Goal: Information Seeking & Learning: Learn about a topic

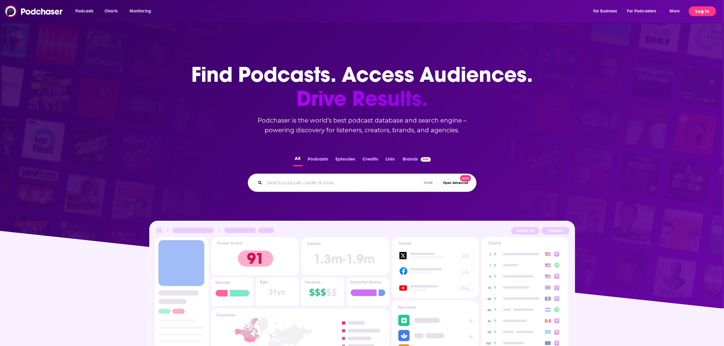
click at [701, 11] on button "Log In" at bounding box center [701, 11] width 27 height 10
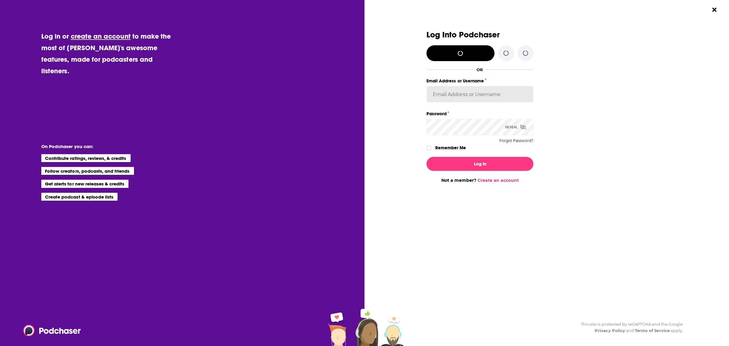
type input "dbartlett"
click at [492, 162] on button "Log In" at bounding box center [480, 164] width 107 height 14
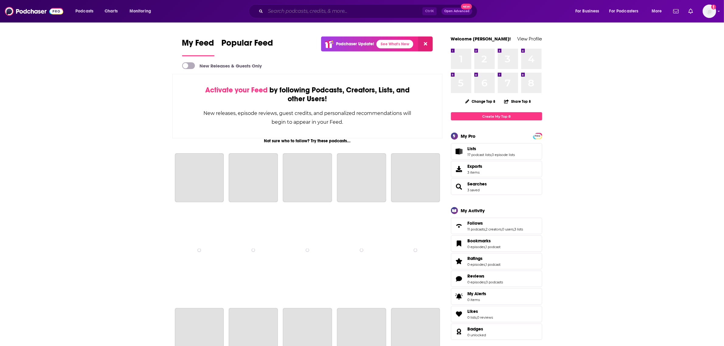
click at [297, 13] on input "Search podcasts, credits, & more..." at bounding box center [343, 11] width 157 height 10
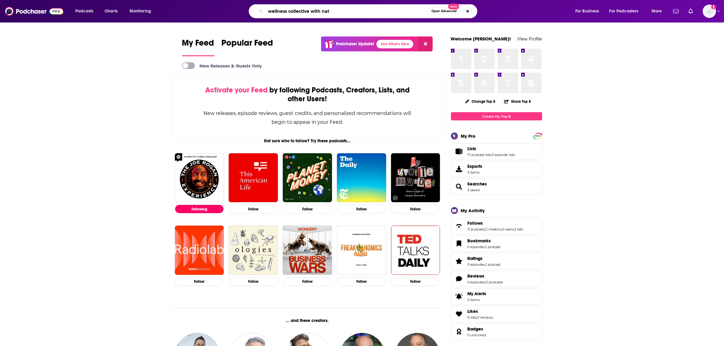
type input "wellness collective with nat"
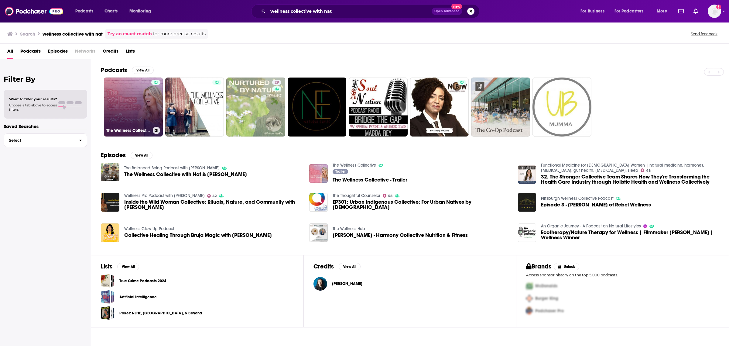
click at [137, 91] on link "The Wellness Collective" at bounding box center [133, 107] width 59 height 59
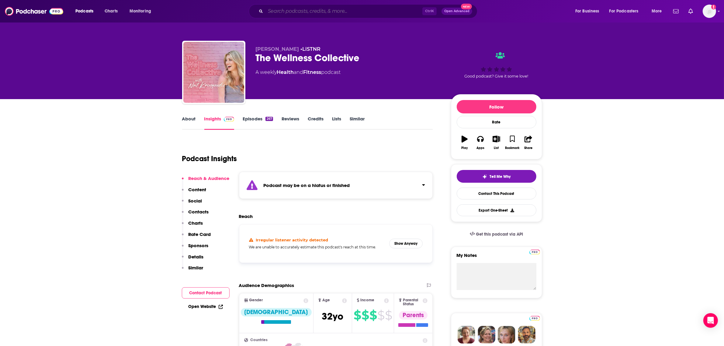
click at [290, 12] on input "Search podcasts, credits, & more..." at bounding box center [343, 11] width 157 height 10
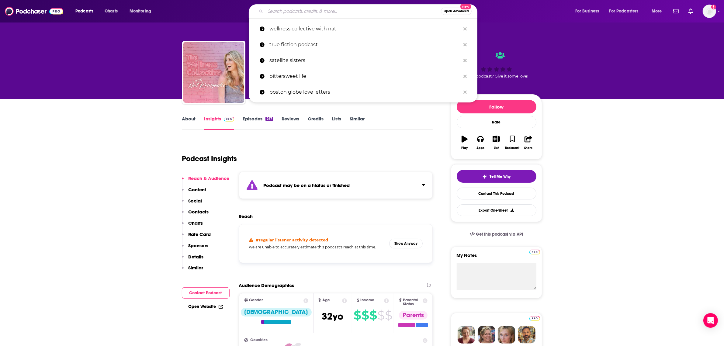
paste input "The [PERSON_NAME] podcast"
type input "The [PERSON_NAME] podcast"
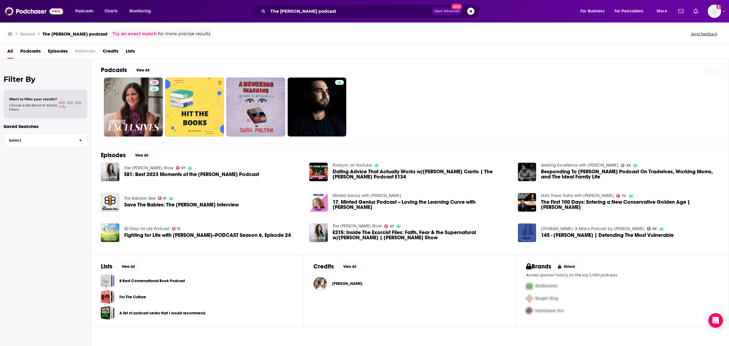
click at [334, 284] on span "[PERSON_NAME]" at bounding box center [347, 283] width 30 height 5
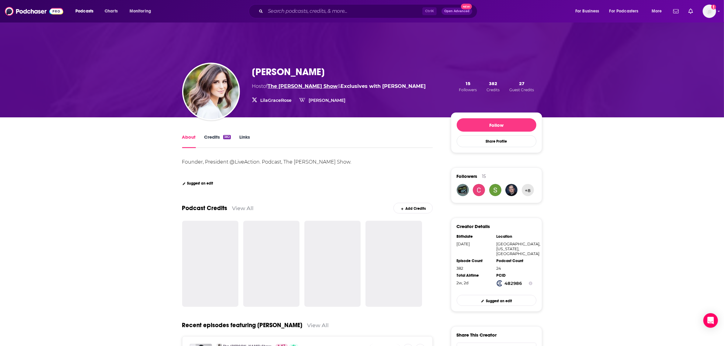
click at [303, 86] on link "The [PERSON_NAME] Show" at bounding box center [303, 86] width 70 height 6
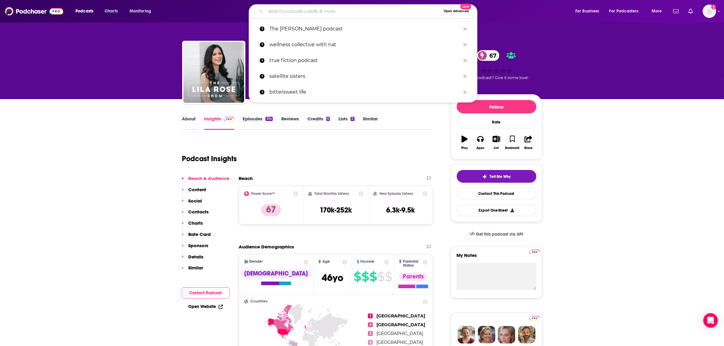
click at [337, 6] on input "Search podcasts, credits, & more..." at bounding box center [352, 11] width 175 height 10
click at [338, 11] on input "Search podcasts, credits, & more..." at bounding box center [352, 11] width 175 height 10
paste input "Longevity Optimization"
type input "Longevity Optimization"
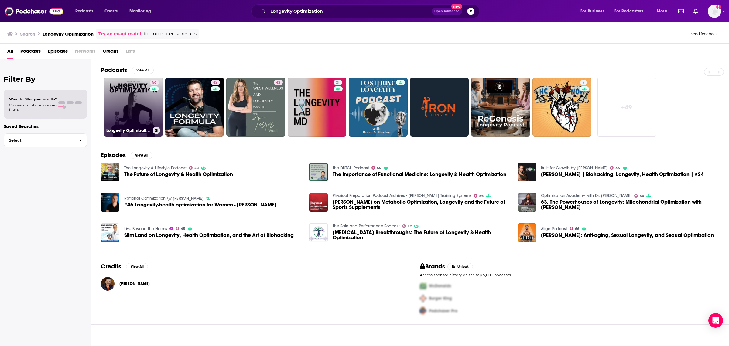
click at [131, 112] on link "56 Longevity Optimization with [PERSON_NAME]" at bounding box center [133, 107] width 59 height 59
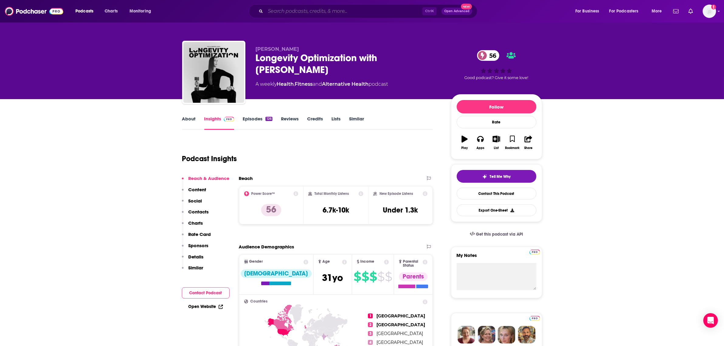
click at [292, 12] on input "Search podcasts, credits, & more..." at bounding box center [343, 11] width 157 height 10
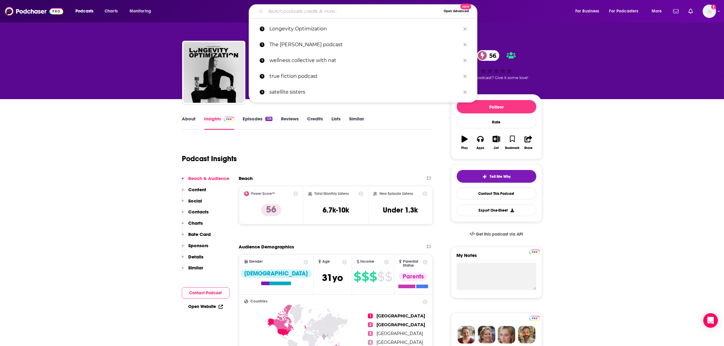
paste input "Digital Social Hour"
type input "Digital Social Hour"
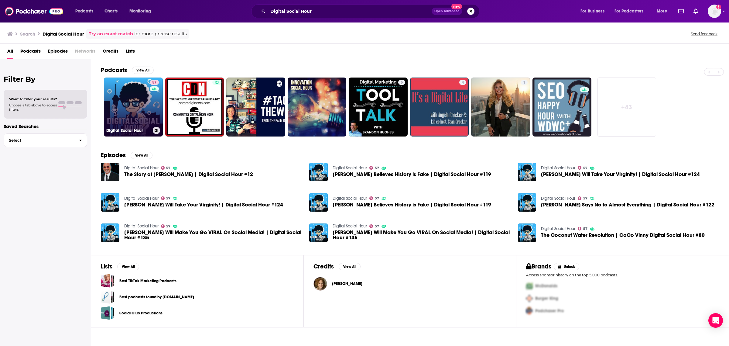
click at [131, 104] on link "57 Digital Social Hour" at bounding box center [133, 107] width 59 height 59
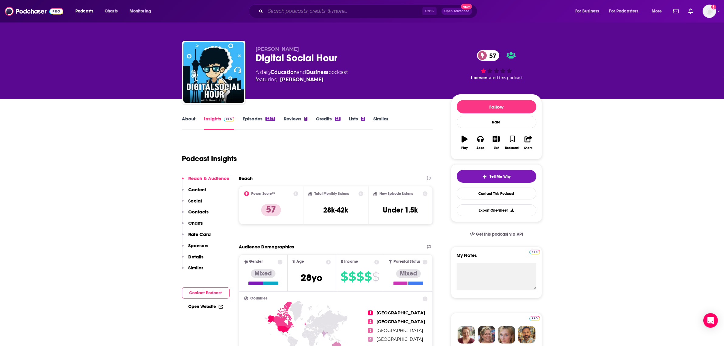
click at [342, 12] on input "Search podcasts, credits, & more..." at bounding box center [343, 11] width 157 height 10
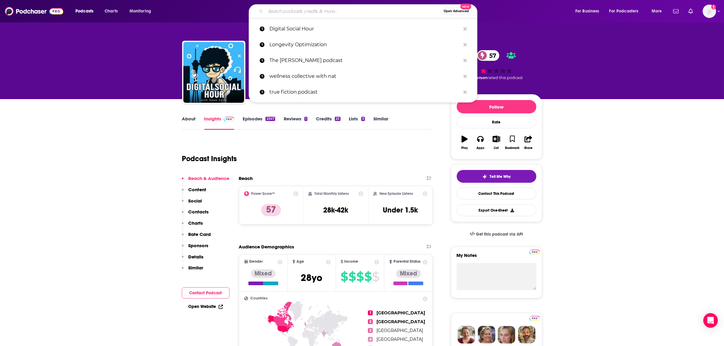
paste input "The Simplicity Sessions"
type input "The Simplicity Sessions"
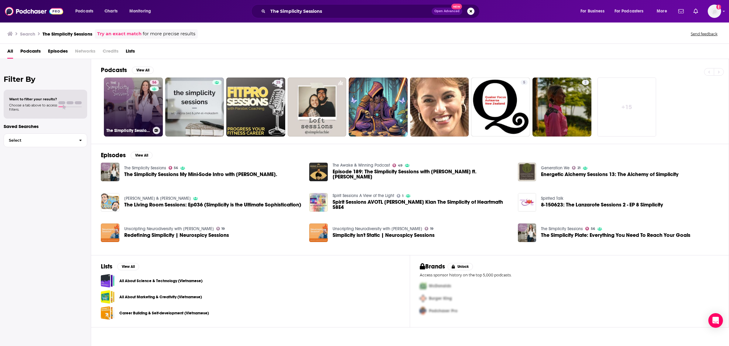
click at [132, 114] on link "56 The Simplicity Sessions" at bounding box center [133, 107] width 59 height 59
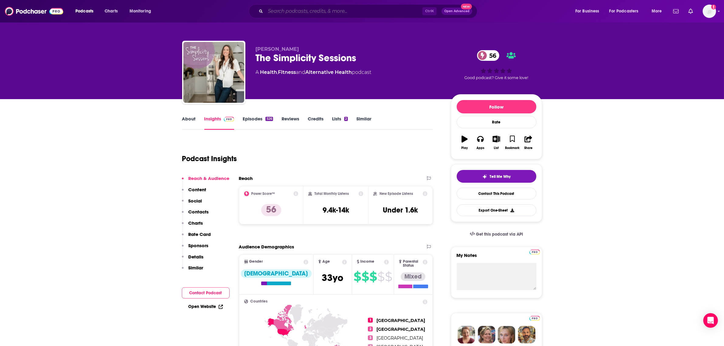
click at [320, 13] on input "Search podcasts, credits, & more..." at bounding box center [343, 11] width 157 height 10
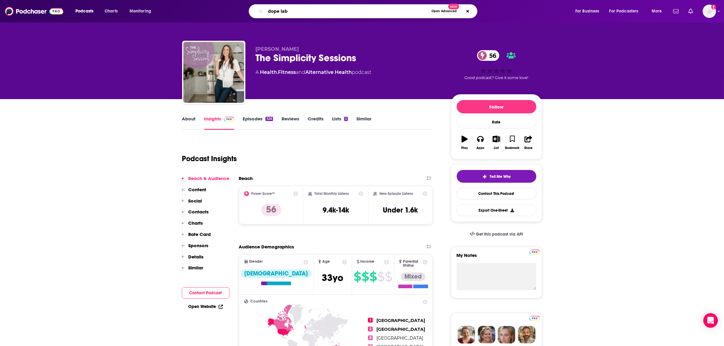
type input "dope labe"
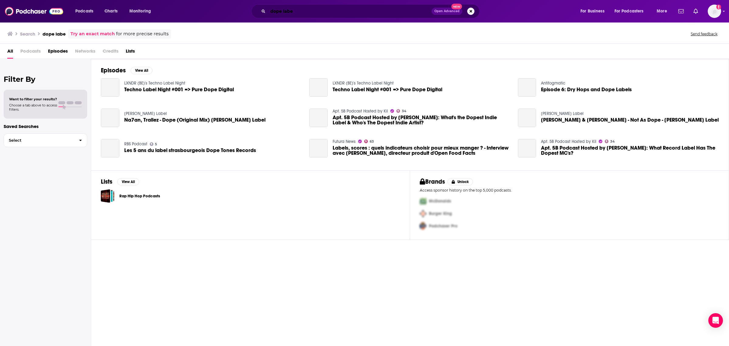
click at [320, 13] on input "dope labe" at bounding box center [350, 11] width 164 height 10
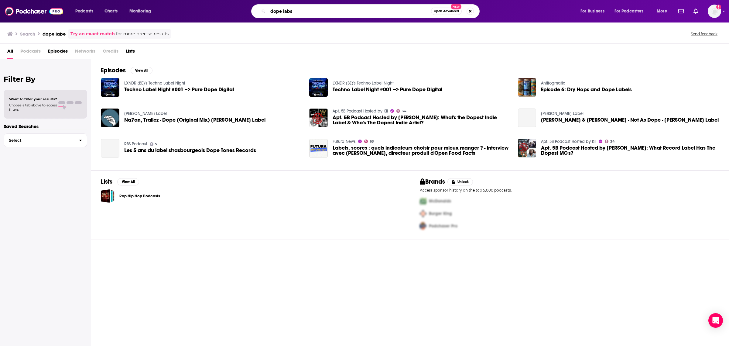
type input "dope labs"
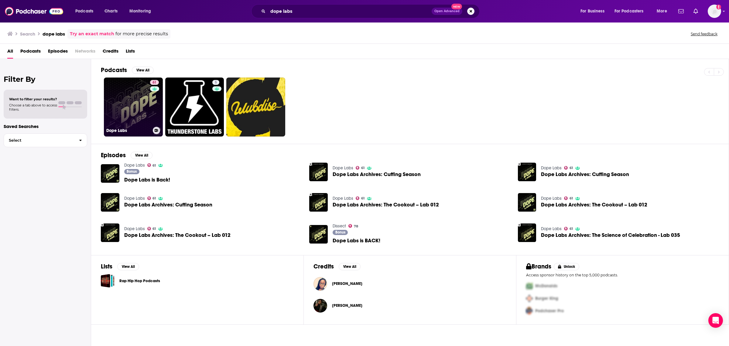
click at [127, 108] on link "61 Dope Labs" at bounding box center [133, 107] width 59 height 59
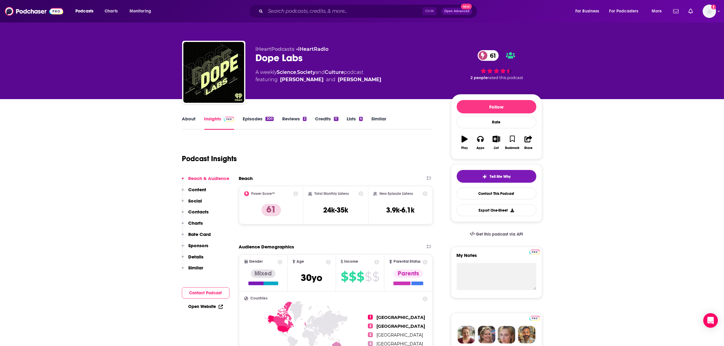
click at [316, 4] on div "Podcasts Charts Monitoring Ctrl K Open Advanced New For Business For Podcasters…" at bounding box center [362, 11] width 724 height 22
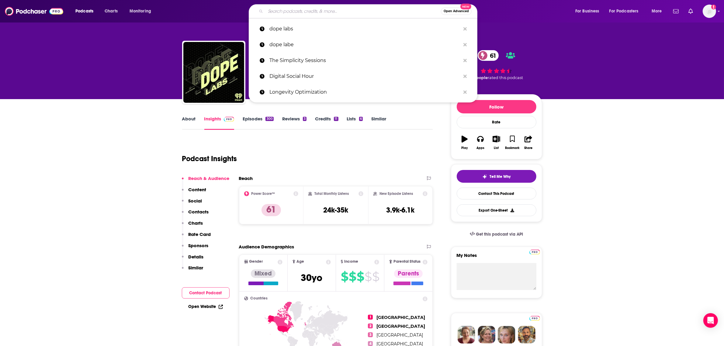
click at [319, 13] on input "Search podcasts, credits, & more..." at bounding box center [352, 11] width 175 height 10
paste input "Be Well with [PERSON_NAME]"
type input "Be Well with [PERSON_NAME]"
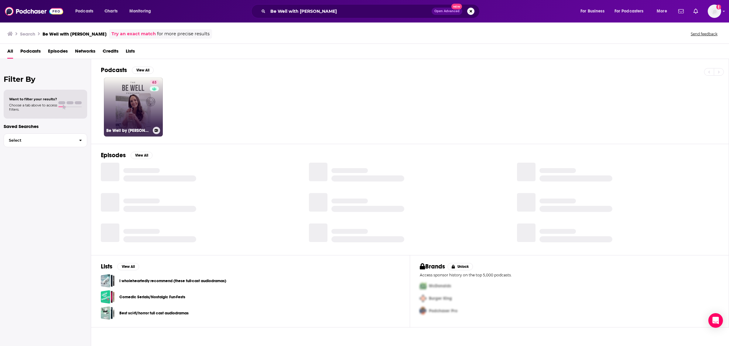
click at [122, 104] on link "63 Be Well by [PERSON_NAME]" at bounding box center [133, 107] width 59 height 59
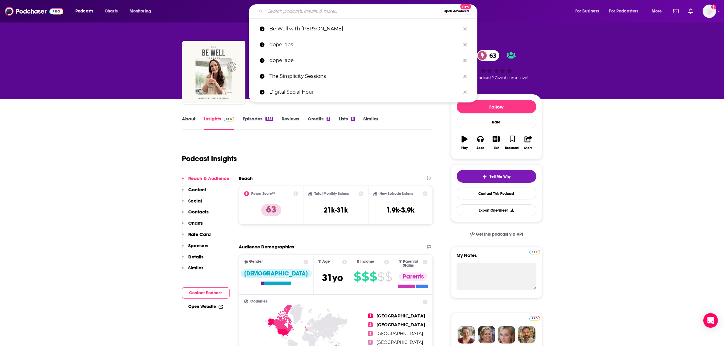
click at [289, 10] on input "Search podcasts, credits, & more..." at bounding box center [352, 11] width 175 height 10
paste input "[PERSON_NAME]"
type input "[PERSON_NAME]"
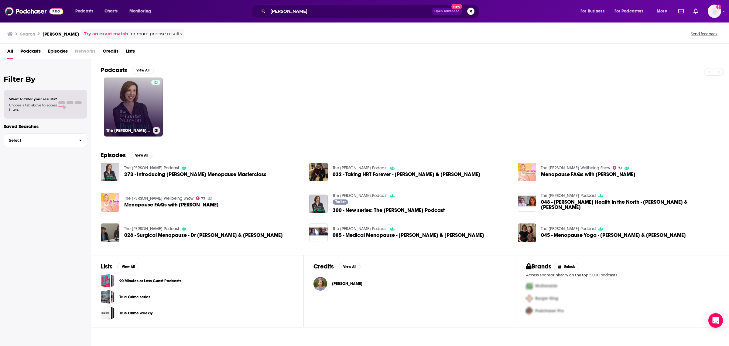
click at [136, 112] on link "The [PERSON_NAME] Podcast" at bounding box center [133, 107] width 59 height 59
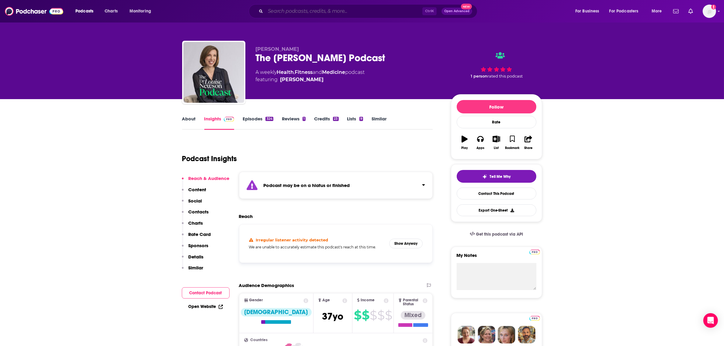
click at [339, 8] on input "Search podcasts, credits, & more..." at bounding box center [343, 11] width 157 height 10
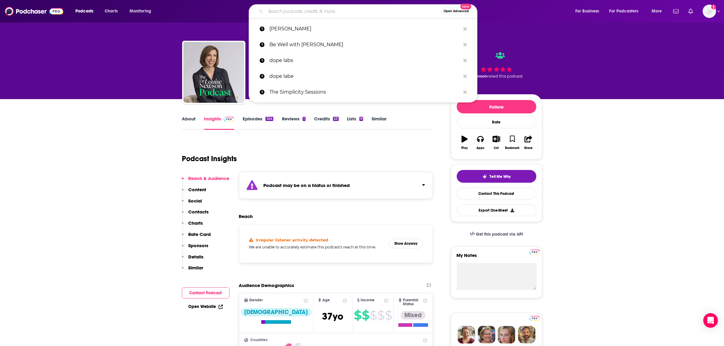
paste input "A Millennial Mind"
type input "A Millennial Mind"
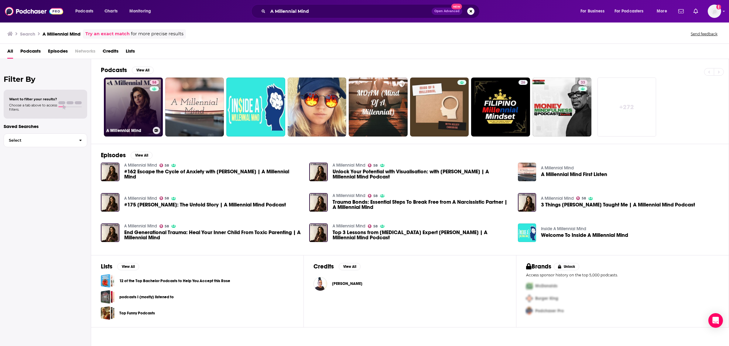
click at [129, 101] on link "58 A Millennial Mind" at bounding box center [133, 107] width 59 height 59
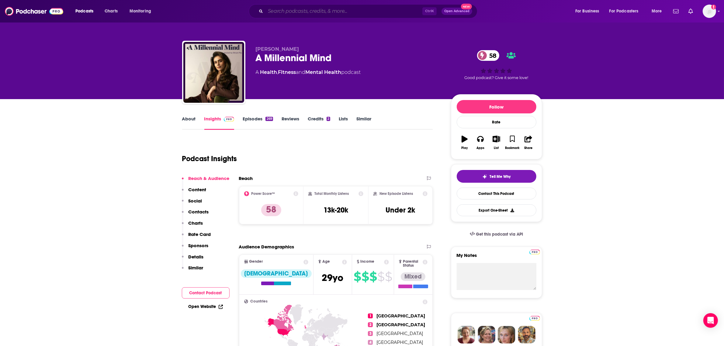
click at [347, 7] on input "Search podcasts, credits, & more..." at bounding box center [343, 11] width 157 height 10
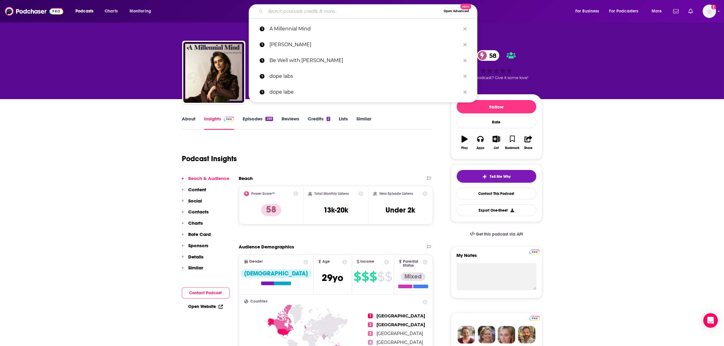
paste input "Ask Lively"
type input "Ask Lively"
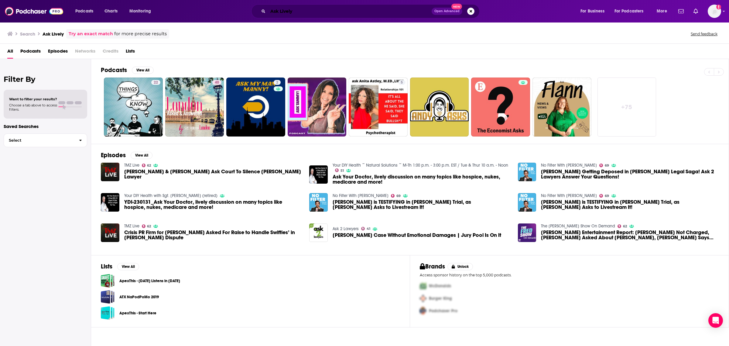
click at [281, 7] on input "Ask Lively" at bounding box center [350, 11] width 164 height 10
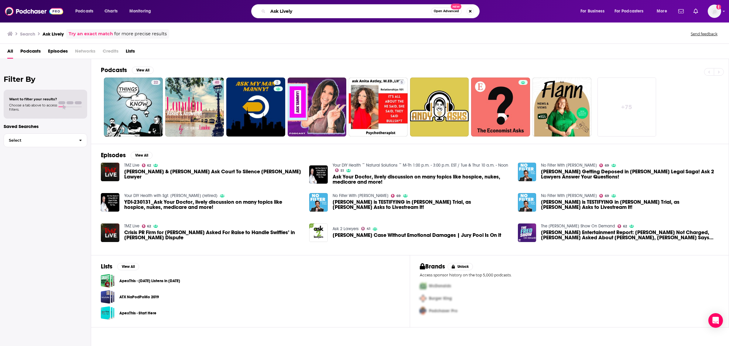
drag, startPoint x: 314, startPoint y: 9, endPoint x: 262, endPoint y: 10, distance: 51.4
click at [262, 10] on div "Ask Lively Open Advanced New" at bounding box center [365, 11] width 229 height 14
paste input "Relationsh*t with [PERSON_NAME]"
type input "Relationsh*t with [PERSON_NAME]"
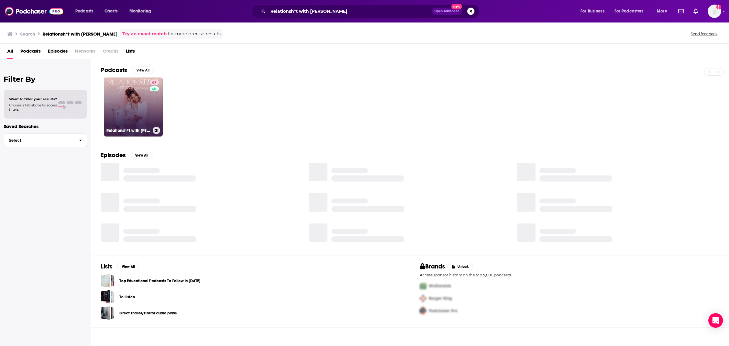
click at [139, 101] on link "67 Relationsh*t with [PERSON_NAME]" at bounding box center [133, 107] width 59 height 59
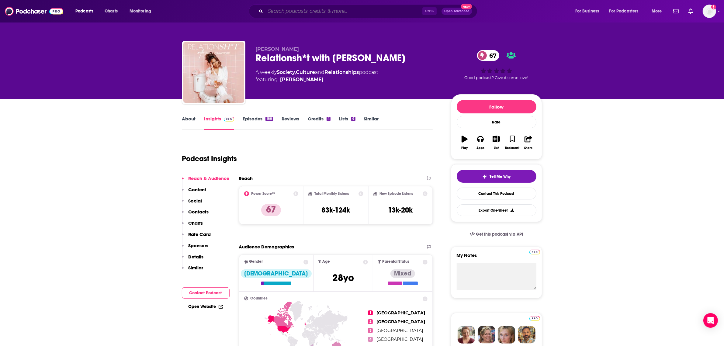
click at [296, 10] on input "Search podcasts, credits, & more..." at bounding box center [343, 11] width 157 height 10
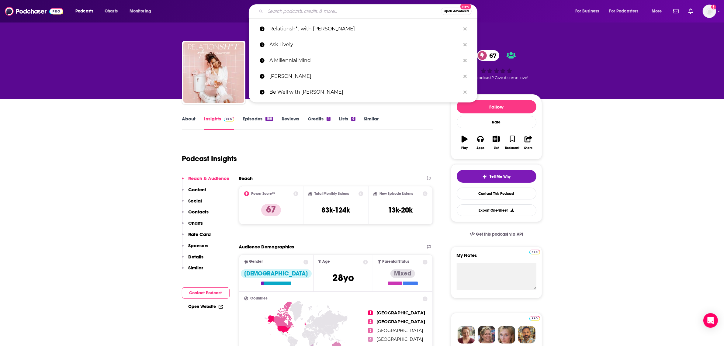
paste input "As a Woman podcast"
type input "As a Woman podcast"
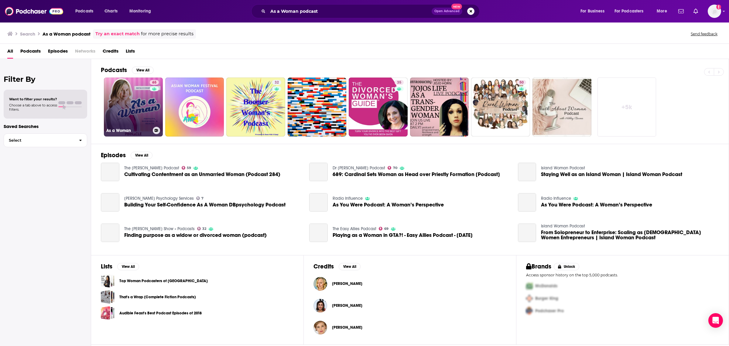
click at [129, 102] on link "65 As a Woman" at bounding box center [133, 107] width 59 height 59
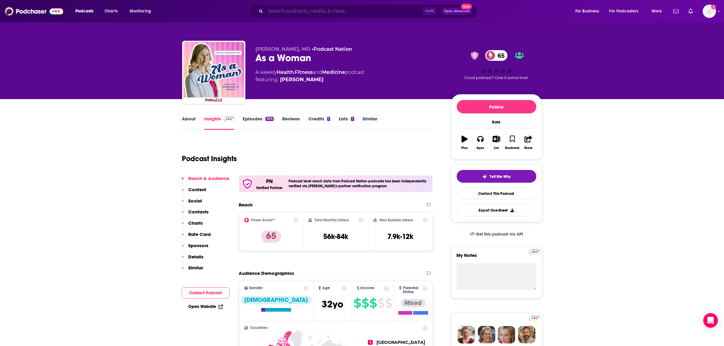
click at [309, 12] on input "Search podcasts, credits, & more..." at bounding box center [343, 11] width 157 height 10
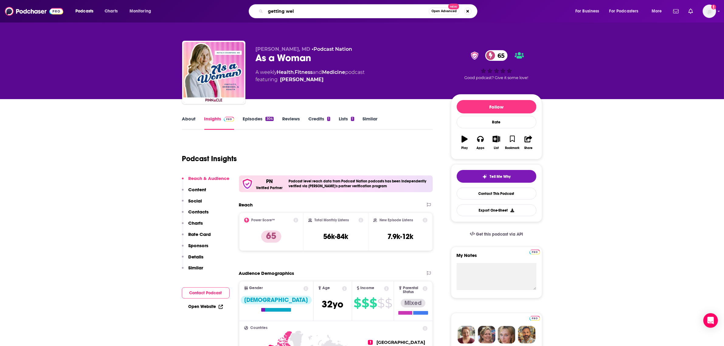
type input "getting well"
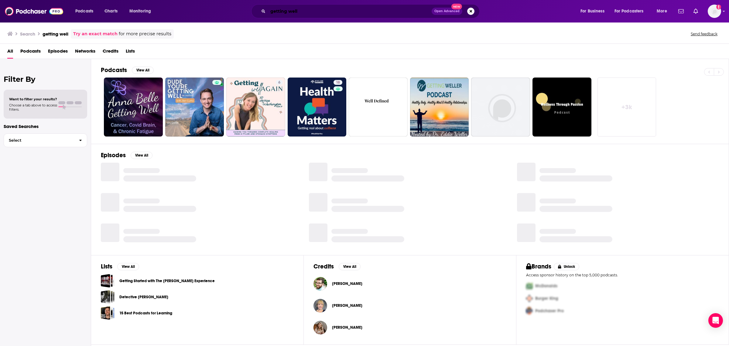
click at [320, 8] on input "getting well" at bounding box center [350, 11] width 164 height 10
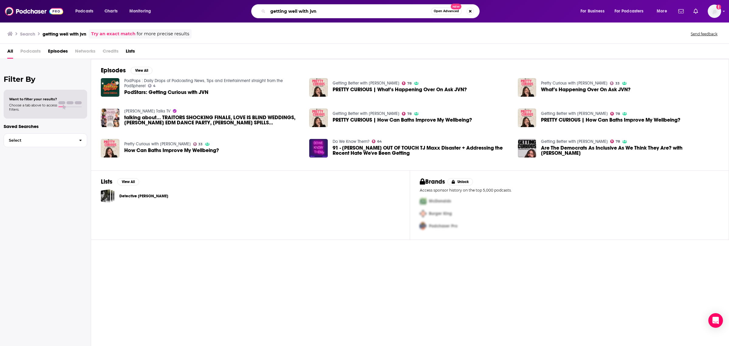
drag, startPoint x: 298, startPoint y: 12, endPoint x: 289, endPoint y: 13, distance: 8.8
click at [289, 13] on input "getting well with jvn" at bounding box center [349, 11] width 163 height 10
type input "getting better with jvn"
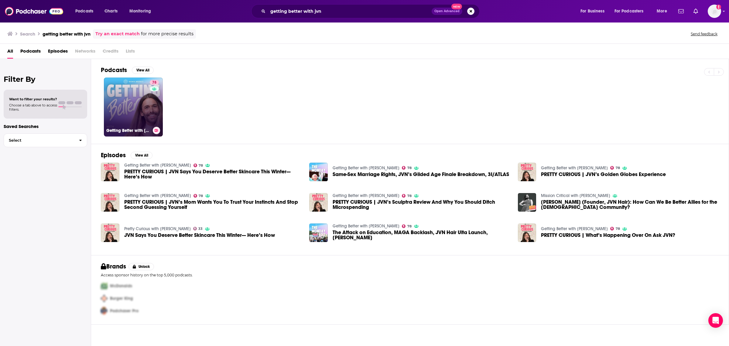
click at [129, 106] on link "78 Getting Better with [PERSON_NAME]" at bounding box center [133, 107] width 59 height 59
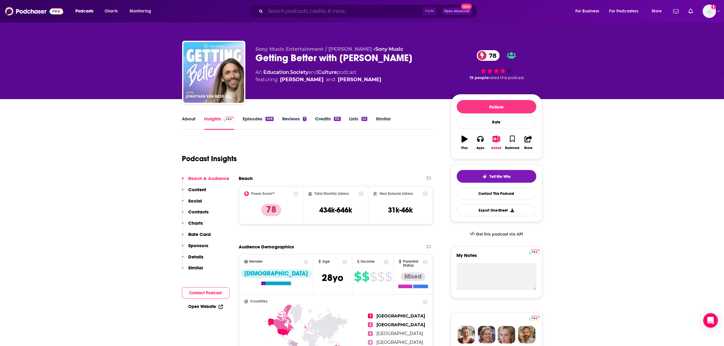
click at [295, 8] on input "Search podcasts, credits, & more..." at bounding box center [343, 11] width 157 height 10
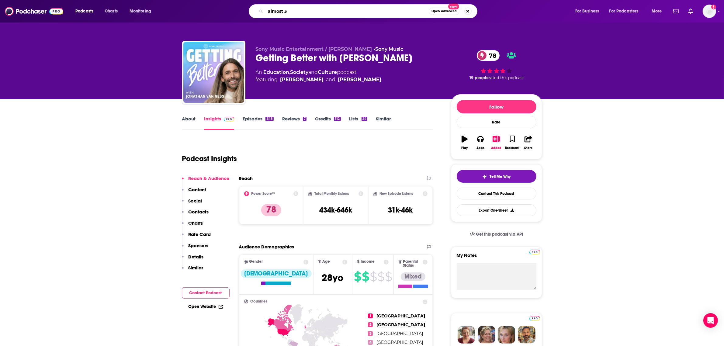
type input "almost 30"
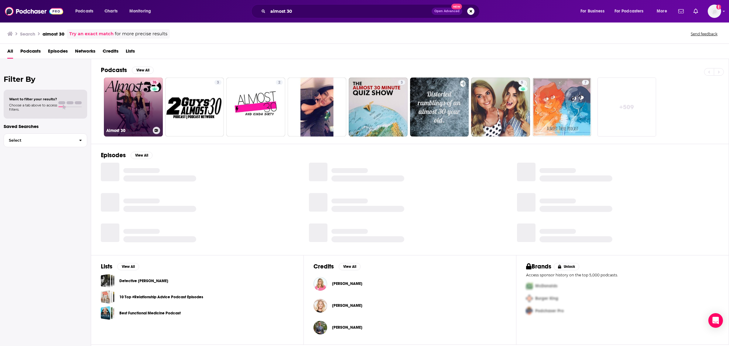
click at [117, 113] on link "76 Almost 30" at bounding box center [133, 107] width 59 height 59
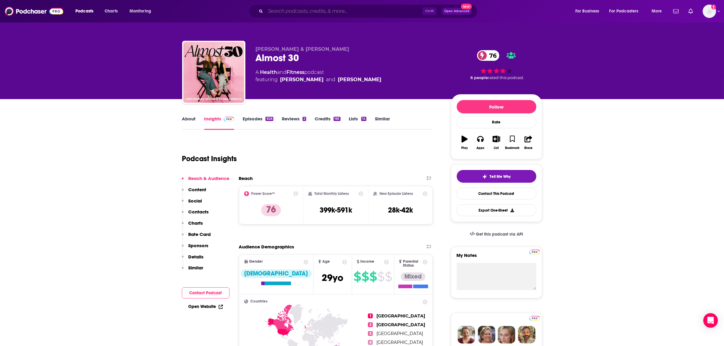
click at [281, 12] on input "Search podcasts, credits, & more..." at bounding box center [343, 11] width 157 height 10
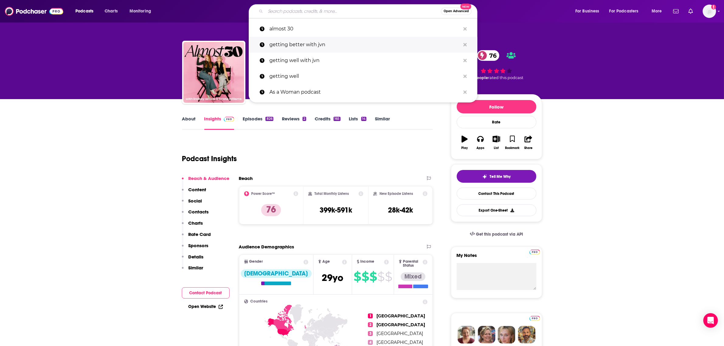
click at [305, 43] on p "getting better with jvn" at bounding box center [364, 45] width 191 height 16
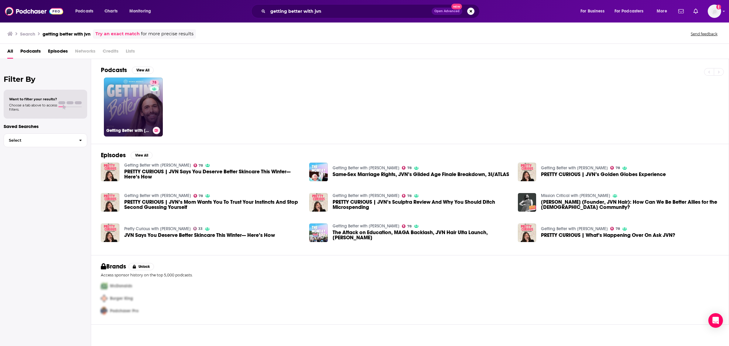
click at [138, 105] on link "78 Getting Better with [PERSON_NAME]" at bounding box center [133, 107] width 59 height 59
